Goal: Find specific page/section: Find specific page/section

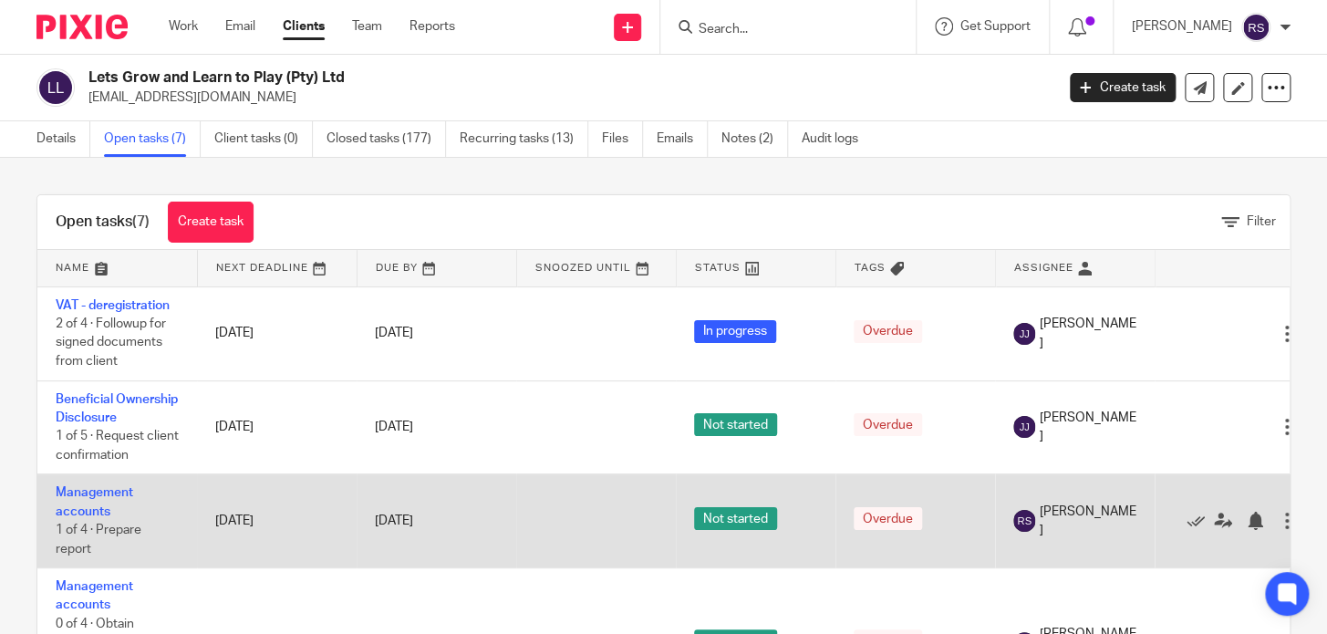
scroll to position [107, 0]
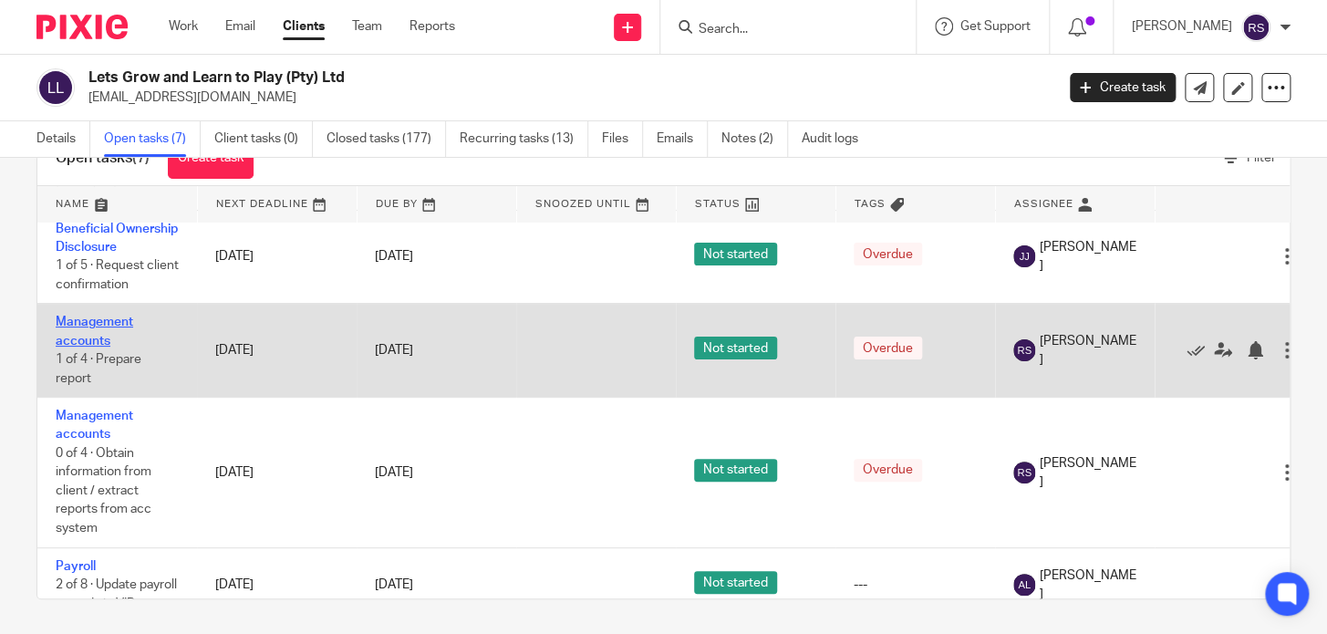
click at [98, 342] on link "Management accounts" at bounding box center [95, 331] width 78 height 31
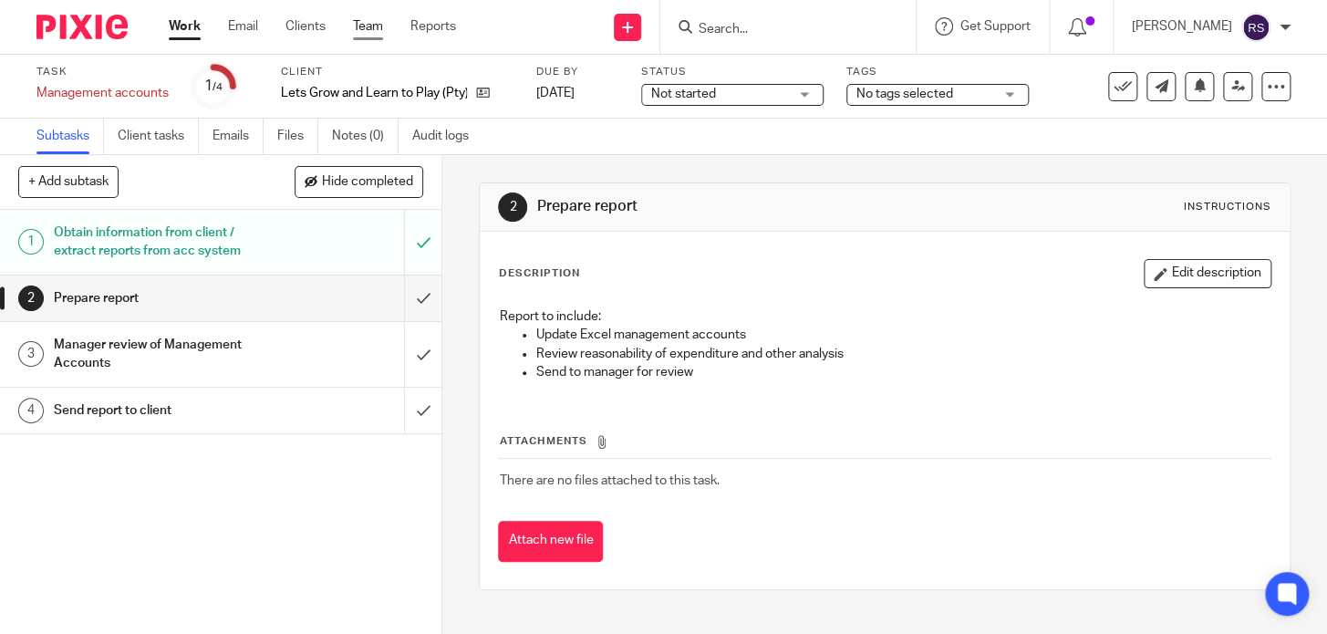
click at [358, 28] on link "Team" at bounding box center [368, 26] width 30 height 18
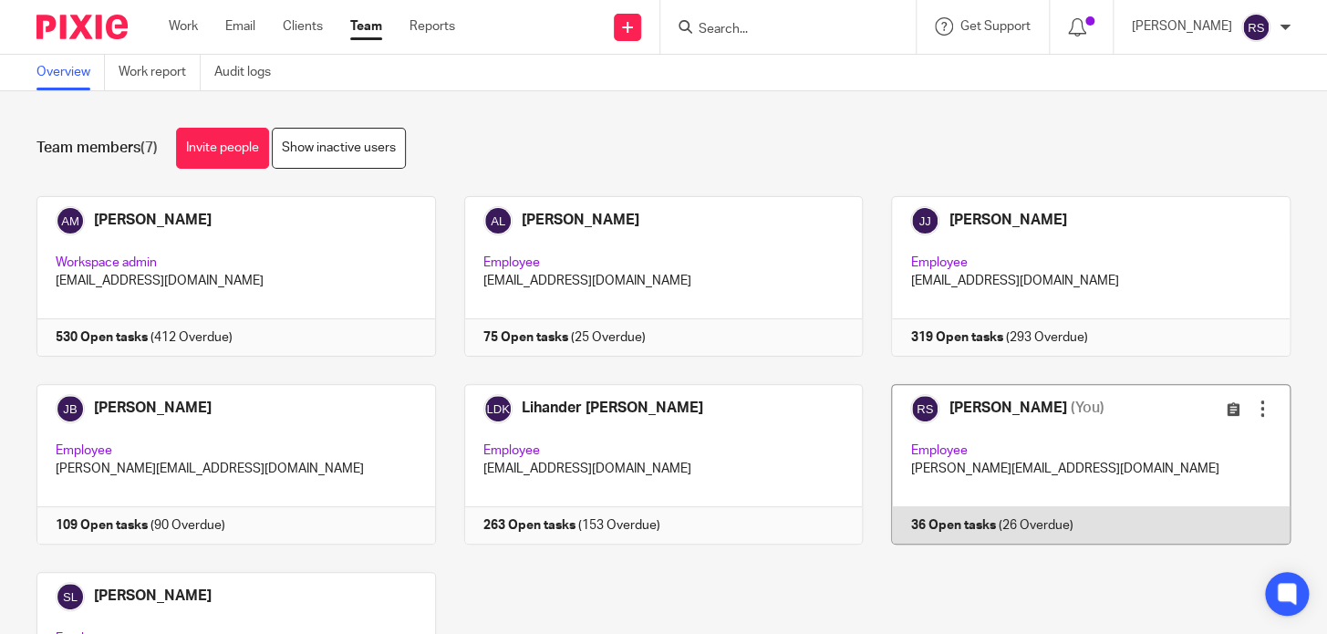
click at [1068, 479] on link at bounding box center [1077, 464] width 428 height 161
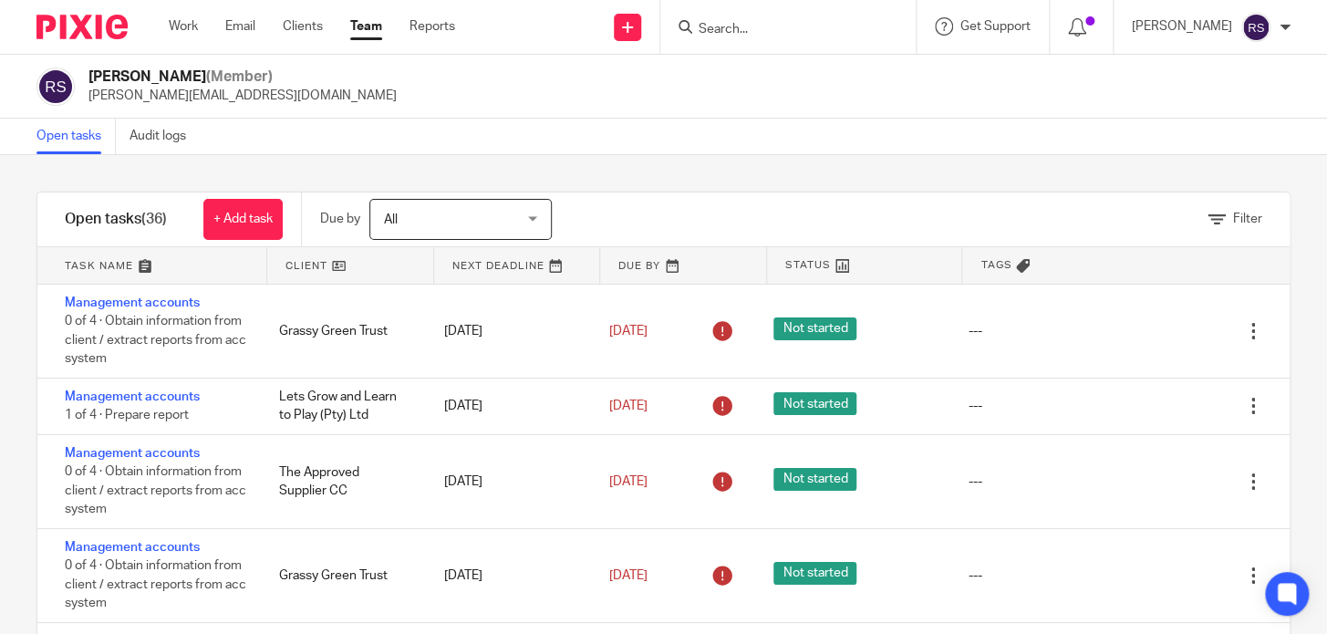
click at [778, 33] on input "Search" at bounding box center [779, 30] width 164 height 16
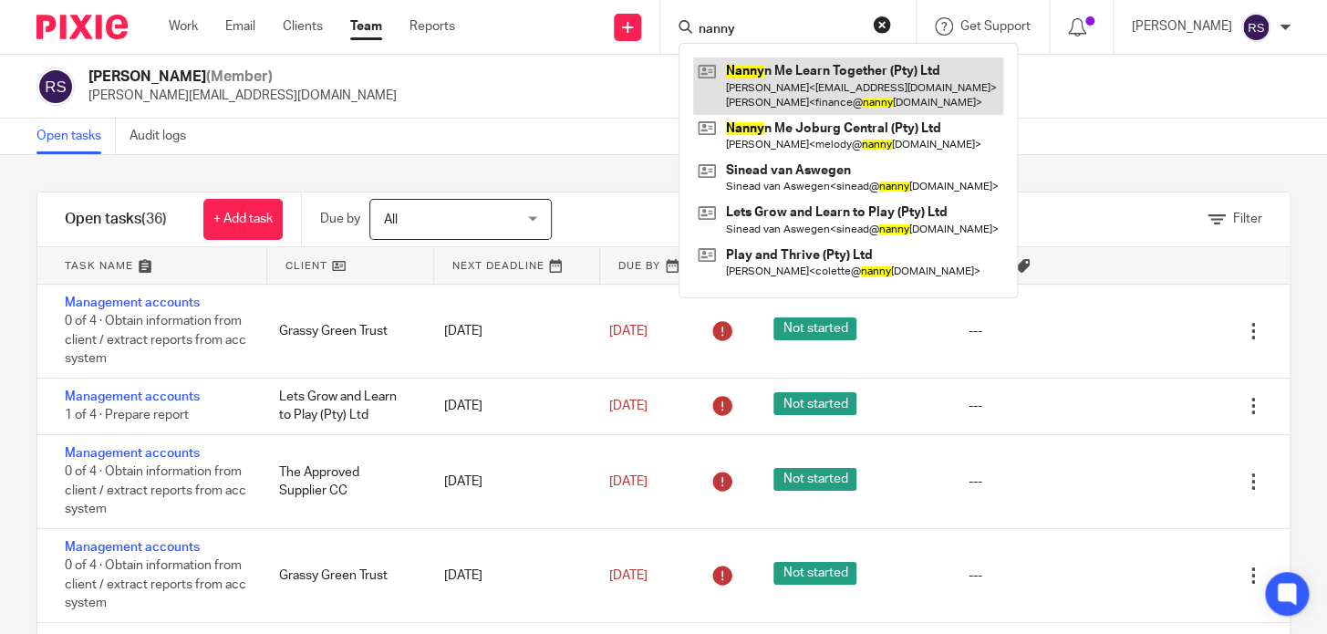
type input "nanny"
click at [903, 89] on link at bounding box center [848, 85] width 310 height 57
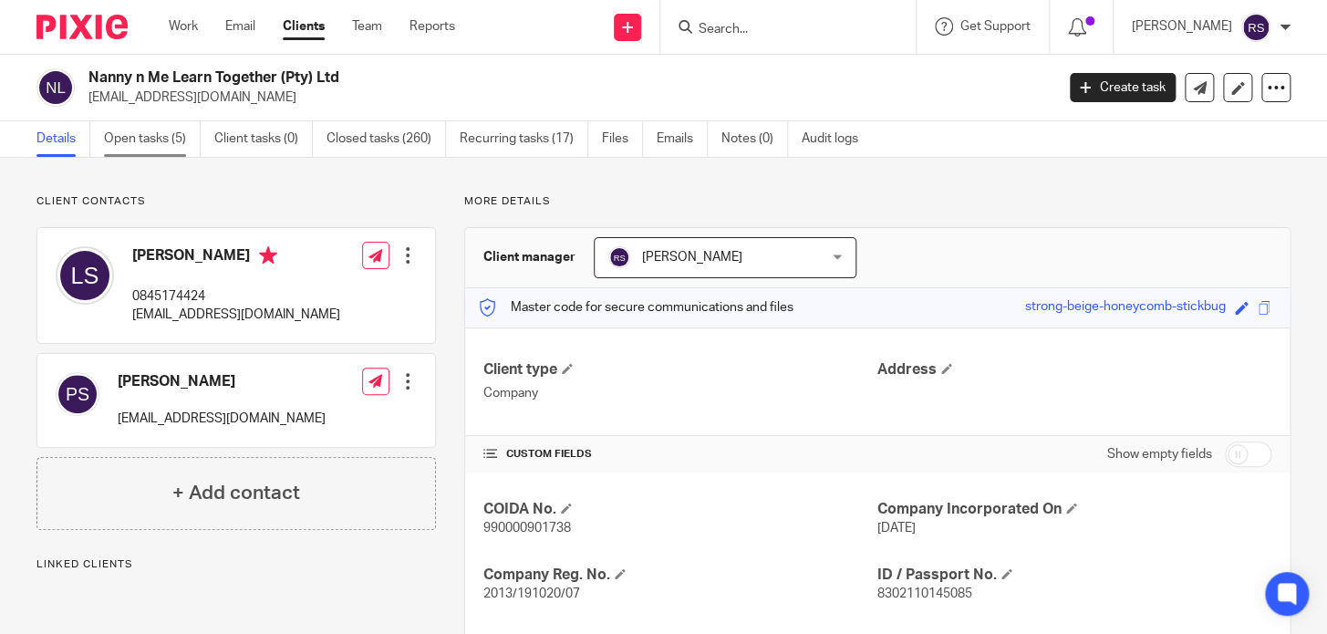
click at [173, 140] on link "Open tasks (5)" at bounding box center [152, 139] width 97 height 36
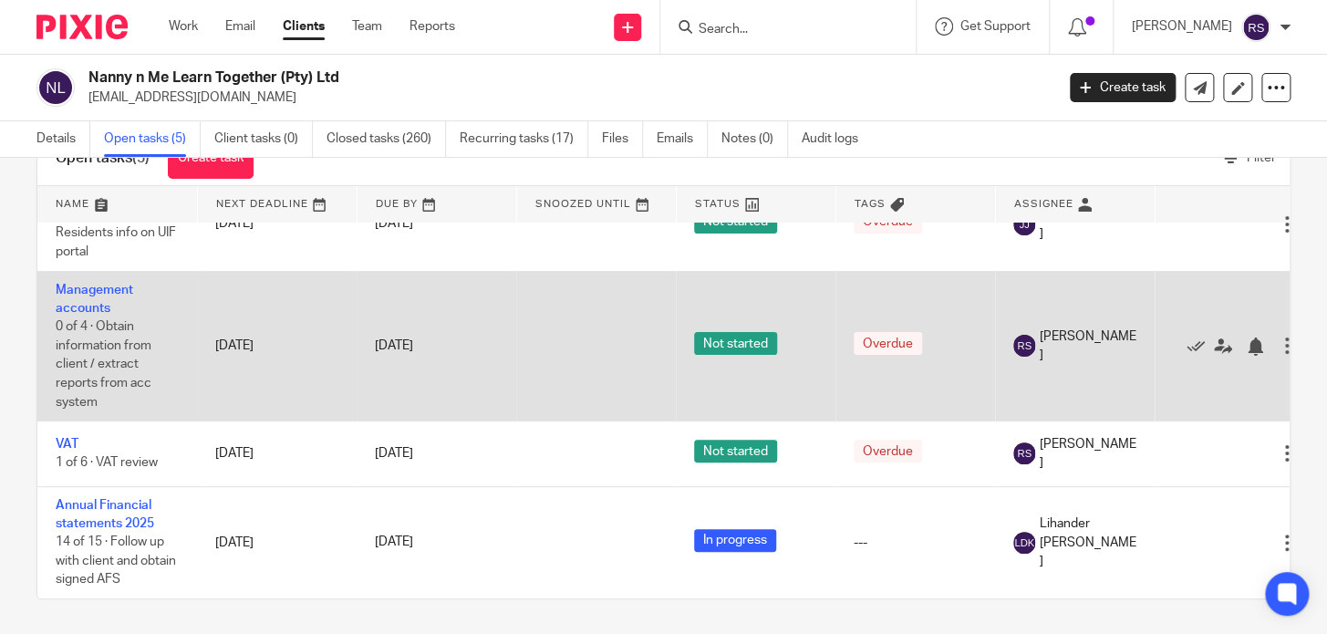
scroll to position [67, 0]
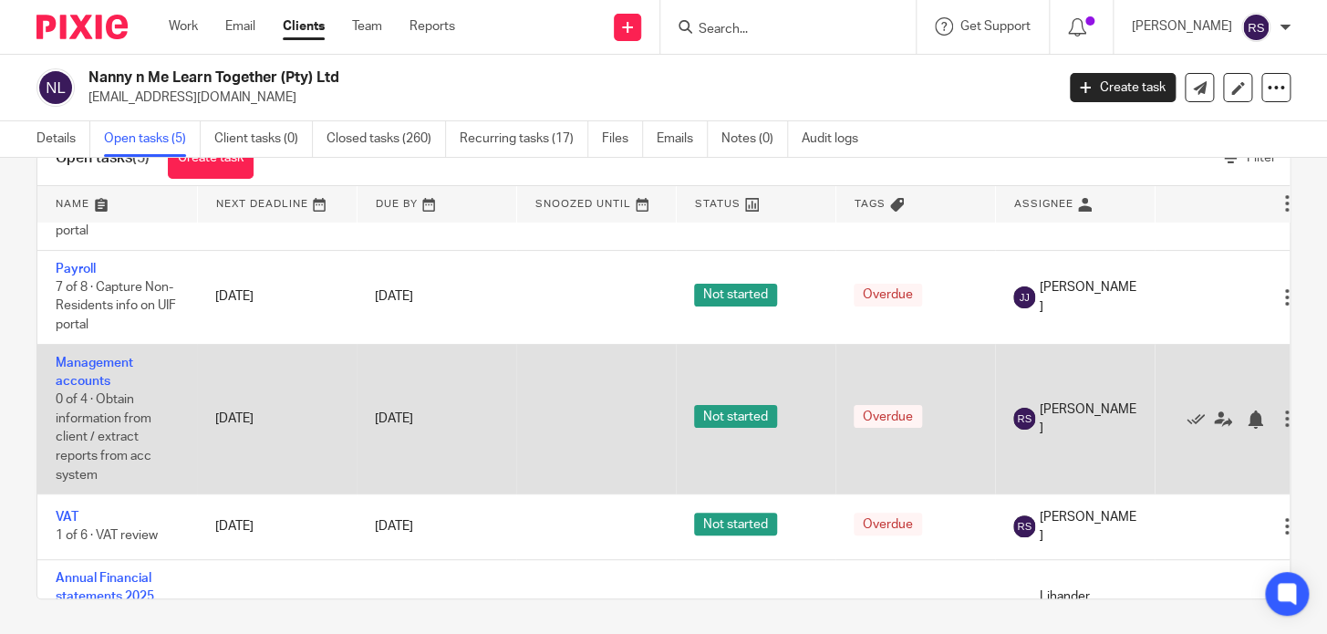
click at [85, 368] on td "Management accounts 0 of 4 · Obtain information from client / extract reports f…" at bounding box center [117, 419] width 160 height 150
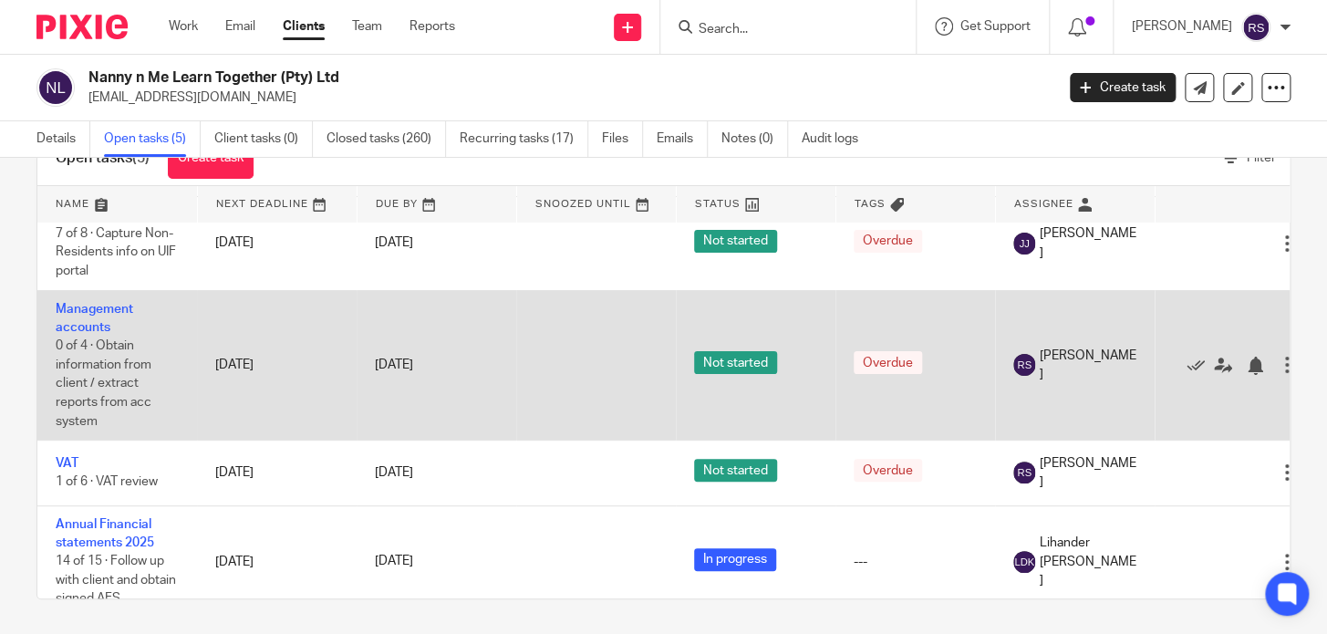
scroll to position [150, 0]
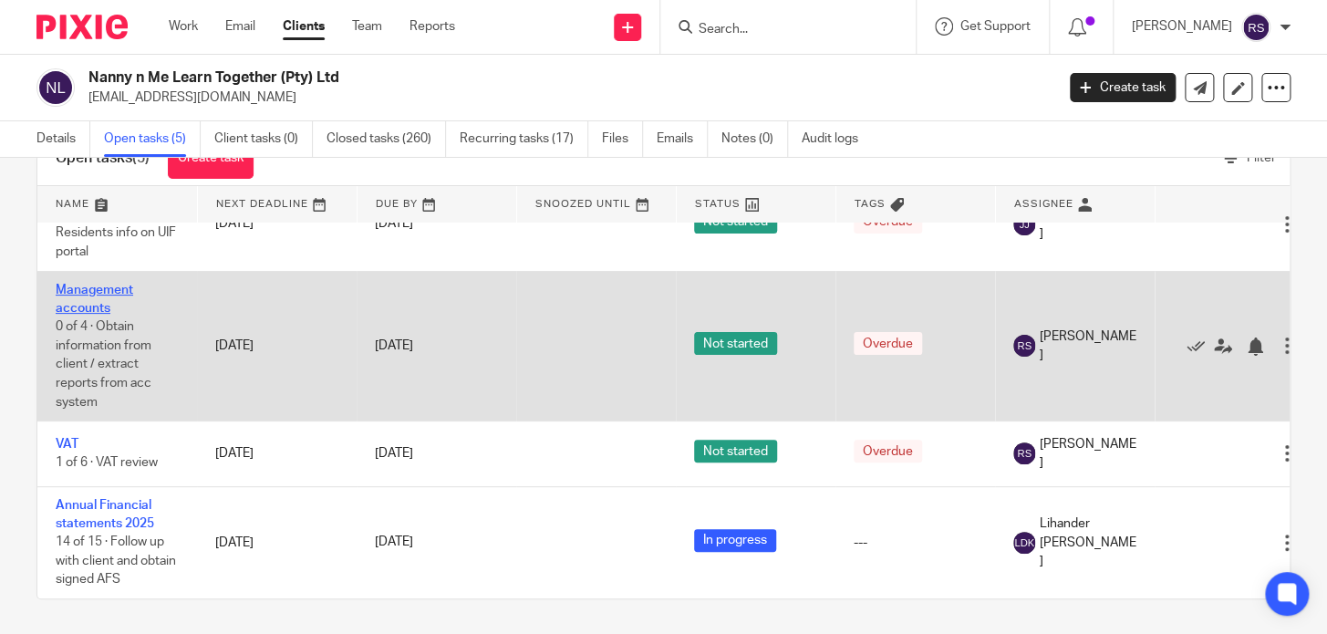
click at [92, 284] on link "Management accounts" at bounding box center [95, 299] width 78 height 31
